Goal: Obtain resource: Obtain resource

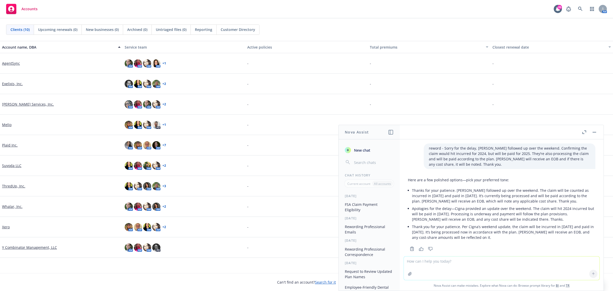
scroll to position [327, 0]
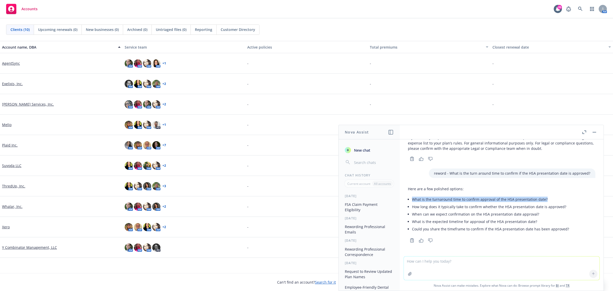
click at [14, 63] on link "AgentSync" at bounding box center [11, 63] width 18 height 5
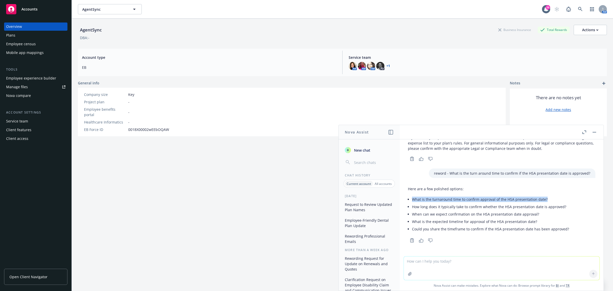
click at [593, 131] on button "button" at bounding box center [594, 132] width 6 height 6
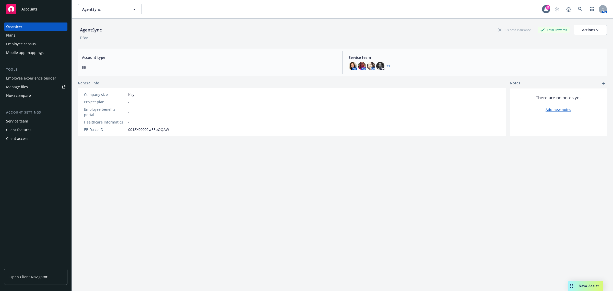
drag, startPoint x: 209, startPoint y: 163, endPoint x: 201, endPoint y: 158, distance: 9.4
click at [208, 162] on div "AgentSync Business Insurance Total Rewards Actions DBA: - Account type EB Servi…" at bounding box center [342, 161] width 529 height 285
click at [11, 37] on div "Plans" at bounding box center [10, 35] width 9 height 8
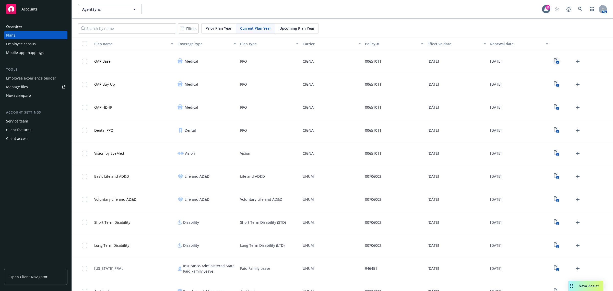
click at [557, 63] on text "6" at bounding box center [557, 62] width 1 height 3
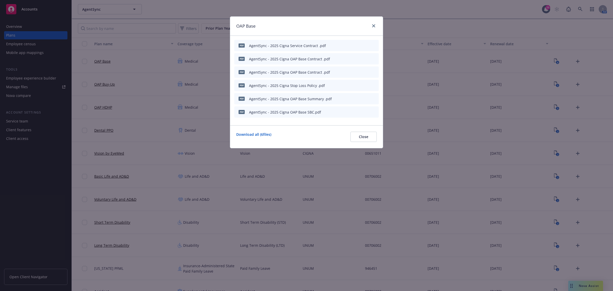
click at [365, 99] on icon "preview file" at bounding box center [365, 99] width 5 height 4
click at [370, 27] on div at bounding box center [373, 26] width 8 height 7
click at [378, 24] on div "OAP Base" at bounding box center [306, 26] width 153 height 19
click at [376, 26] on link "close" at bounding box center [374, 26] width 6 height 6
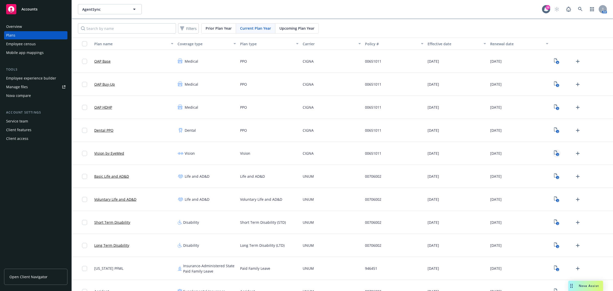
click at [556, 155] on rect "View Plan Documents" at bounding box center [557, 154] width 3 height 3
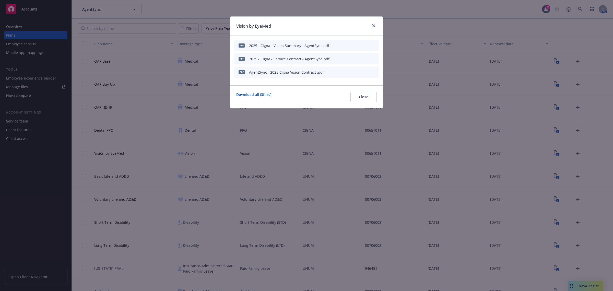
click at [366, 46] on icon "preview file" at bounding box center [365, 45] width 5 height 4
